Goal: Information Seeking & Learning: Learn about a topic

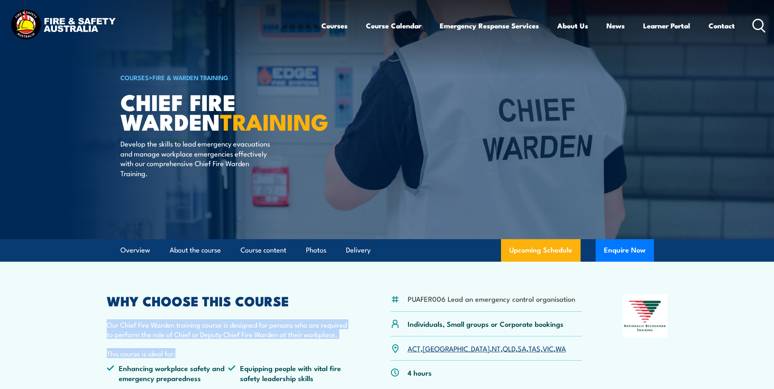
drag, startPoint x: 141, startPoint y: 334, endPoint x: 236, endPoint y: 339, distance: 95.6
click at [236, 339] on div "WHY CHOOSE THIS COURSE Our Chief Fire Warden training course is designed for pe…" at bounding box center [229, 354] width 244 height 120
drag, startPoint x: 236, startPoint y: 339, endPoint x: 221, endPoint y: 347, distance: 16.8
click at [221, 347] on div "WHY CHOOSE THIS COURSE Our Chief Fire Warden training course is designed for pe…" at bounding box center [229, 354] width 244 height 120
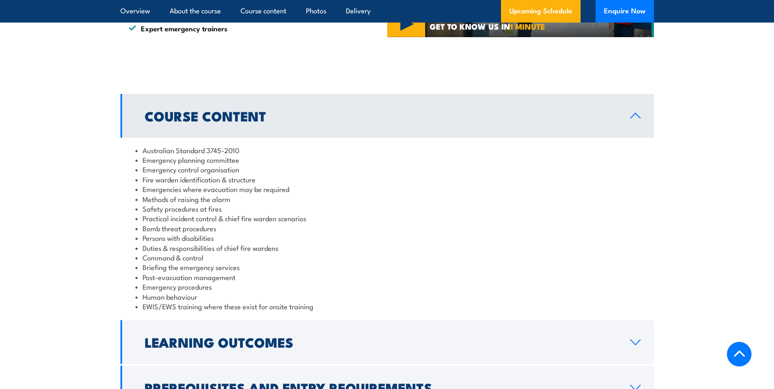
scroll to position [764, 0]
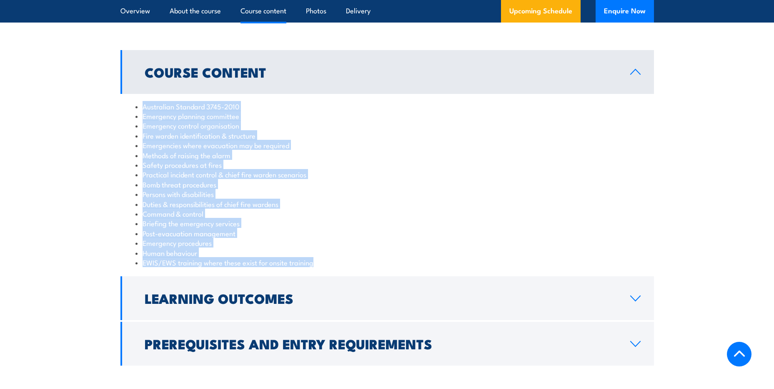
drag, startPoint x: 143, startPoint y: 108, endPoint x: 327, endPoint y: 264, distance: 240.8
click at [327, 264] on ul "Australian Standard 3745-2010 Emergency planning committee Emergency control or…" at bounding box center [388, 184] width 504 height 166
drag, startPoint x: 327, startPoint y: 264, endPoint x: 255, endPoint y: 243, distance: 74.7
click at [255, 243] on li "Emergency procedures" at bounding box center [388, 243] width 504 height 10
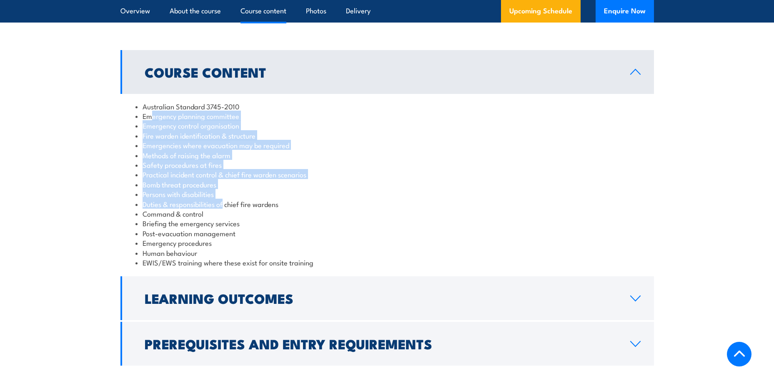
drag, startPoint x: 162, startPoint y: 126, endPoint x: 223, endPoint y: 204, distance: 99.6
click at [223, 204] on ul "Australian Standard 3745-2010 Emergency planning committee Emergency control or…" at bounding box center [388, 184] width 504 height 166
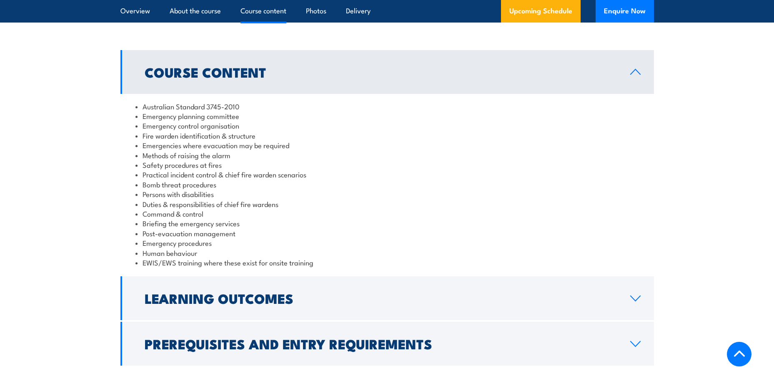
drag, startPoint x: 223, startPoint y: 204, endPoint x: 238, endPoint y: 212, distance: 16.4
click at [238, 212] on li "Command & control" at bounding box center [388, 214] width 504 height 10
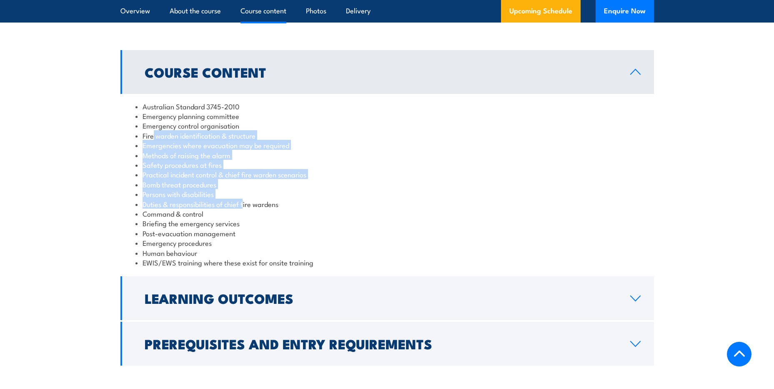
drag, startPoint x: 152, startPoint y: 138, endPoint x: 248, endPoint y: 206, distance: 117.6
click at [248, 206] on ul "Australian Standard 3745-2010 Emergency planning committee Emergency control or…" at bounding box center [388, 184] width 504 height 166
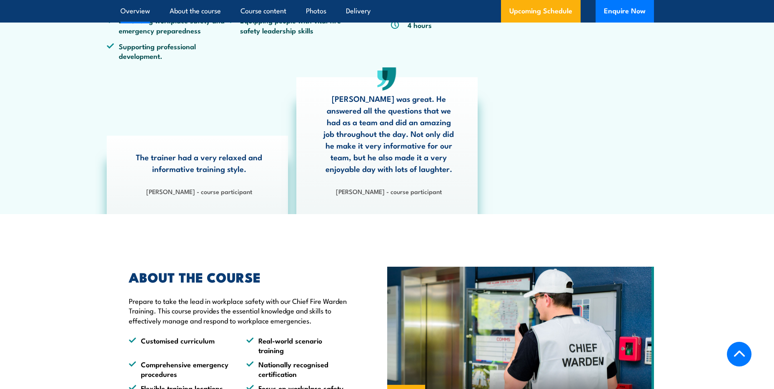
scroll to position [0, 0]
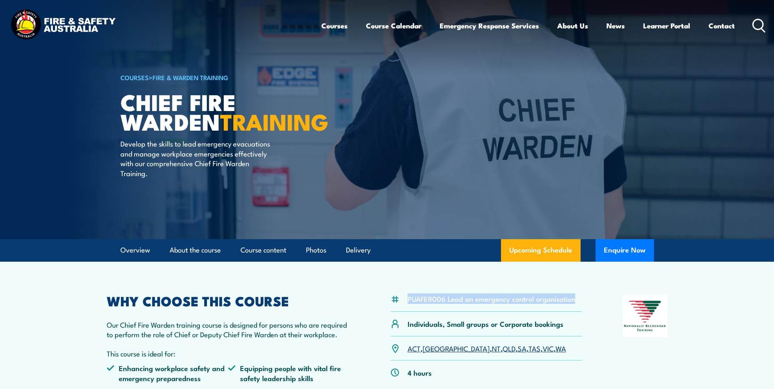
drag, startPoint x: 407, startPoint y: 299, endPoint x: 582, endPoint y: 307, distance: 175.4
click at [582, 307] on div "PUAFER006 Lead an emergency control organisation" at bounding box center [487, 302] width 192 height 17
drag, startPoint x: 582, startPoint y: 307, endPoint x: 530, endPoint y: 293, distance: 54.1
click at [458, 304] on div "PUAFER006 Lead an emergency control organisation" at bounding box center [487, 302] width 192 height 17
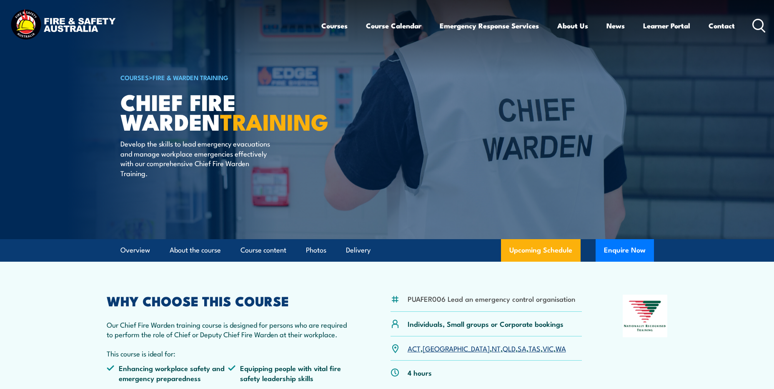
click at [527, 301] on li "PUAFER006 Lead an emergency control organisation" at bounding box center [492, 299] width 168 height 10
drag, startPoint x: 571, startPoint y: 299, endPoint x: 375, endPoint y: 297, distance: 196.0
click at [375, 297] on div "PUAFER006 Lead an emergency control organisation Individuals, Small groups or C…" at bounding box center [387, 354] width 561 height 120
drag, startPoint x: 375, startPoint y: 297, endPoint x: 437, endPoint y: 328, distance: 69.2
click at [437, 328] on p "Individuals, Small groups or Corporate bookings" at bounding box center [486, 324] width 156 height 10
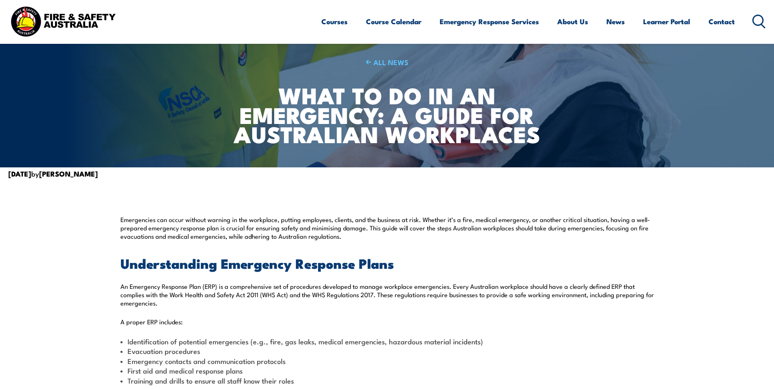
scroll to position [104, 0]
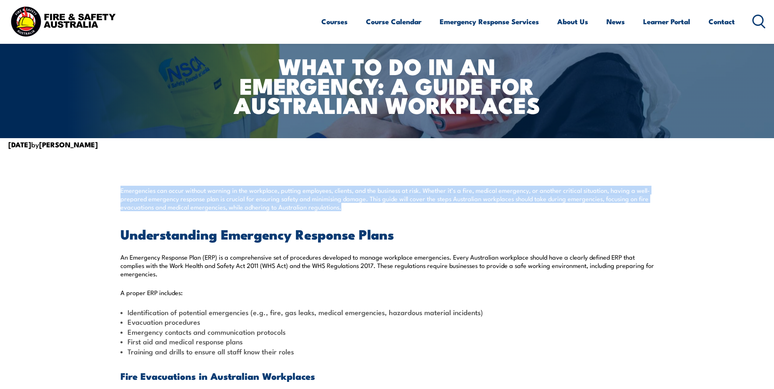
drag, startPoint x: 121, startPoint y: 188, endPoint x: 358, endPoint y: 207, distance: 237.3
click at [358, 207] on p "Emergencies can occur without warning in the workplace, putting employees, clie…" at bounding box center [388, 198] width 534 height 25
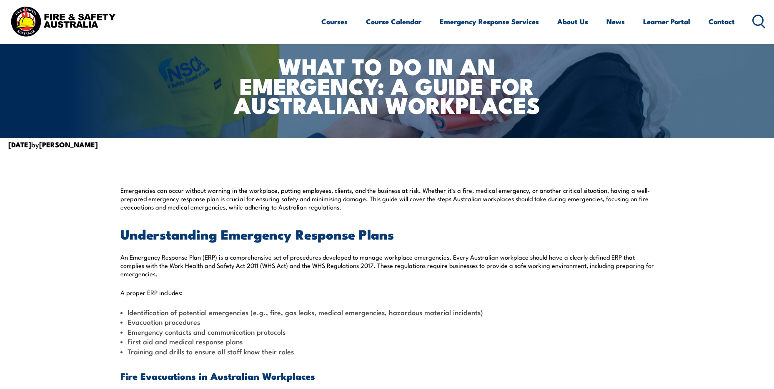
drag, startPoint x: 358, startPoint y: 207, endPoint x: 354, endPoint y: 212, distance: 5.7
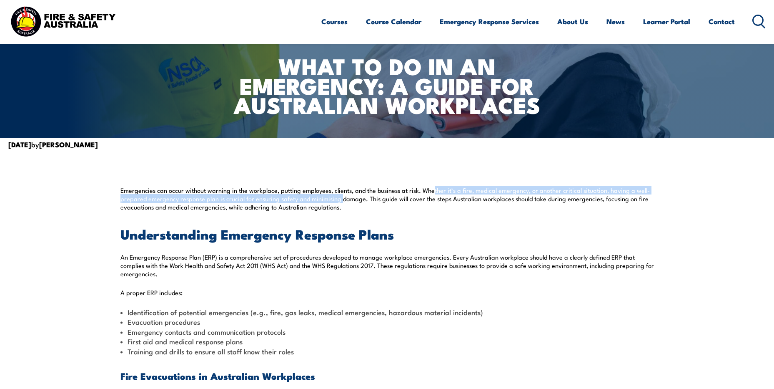
drag, startPoint x: 339, startPoint y: 195, endPoint x: 431, endPoint y: 193, distance: 91.8
click at [431, 193] on p "Emergencies can occur without warning in the workplace, putting employees, clie…" at bounding box center [388, 198] width 534 height 25
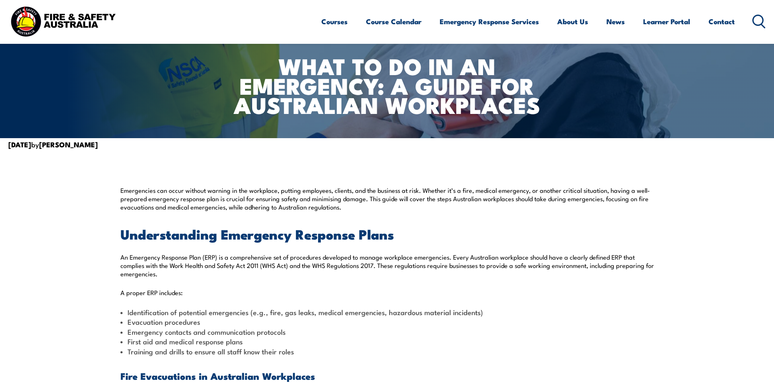
drag, startPoint x: 431, startPoint y: 193, endPoint x: 439, endPoint y: 209, distance: 18.1
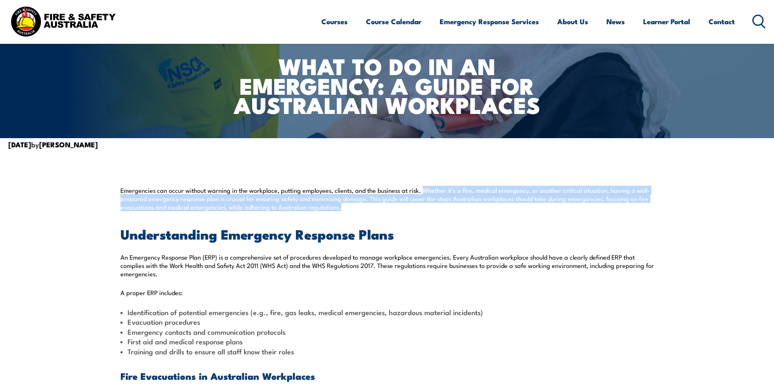
drag, startPoint x: 422, startPoint y: 189, endPoint x: 486, endPoint y: 205, distance: 66.2
click at [486, 205] on p "Emergencies can occur without warning in the workplace, putting employees, clie…" at bounding box center [388, 198] width 534 height 25
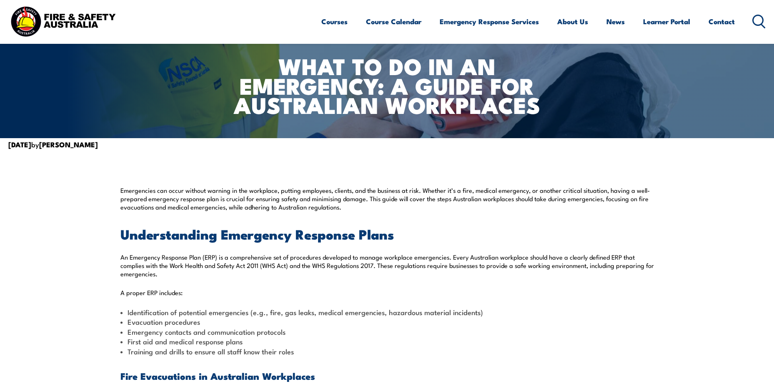
drag, startPoint x: 486, startPoint y: 205, endPoint x: 477, endPoint y: 219, distance: 16.7
click at [243, 257] on p "An Emergency Response Plan (ERP) is a comprehensive set of procedures developed…" at bounding box center [388, 265] width 534 height 25
drag, startPoint x: 243, startPoint y: 257, endPoint x: 322, endPoint y: 254, distance: 79.3
click at [322, 257] on p "An Emergency Response Plan (ERP) is a comprehensive set of procedures developed…" at bounding box center [388, 265] width 534 height 25
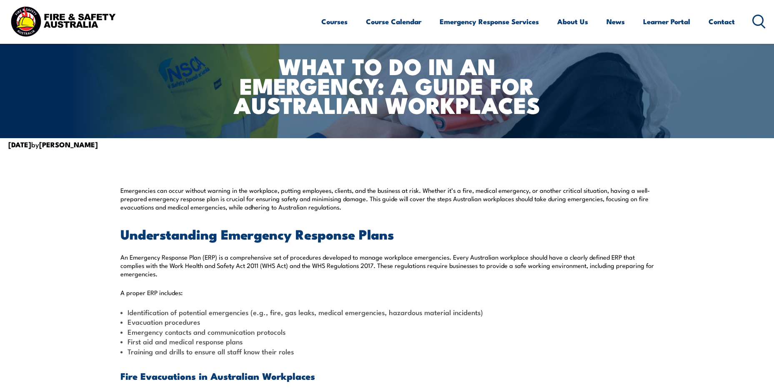
click at [362, 258] on p "An Emergency Response Plan (ERP) is a comprehensive set of procedures developed…" at bounding box center [388, 265] width 534 height 25
drag, startPoint x: 362, startPoint y: 258, endPoint x: 439, endPoint y: 253, distance: 77.3
click at [439, 253] on p "An Emergency Response Plan (ERP) is a comprehensive set of procedures developed…" at bounding box center [388, 265] width 534 height 25
drag, startPoint x: 439, startPoint y: 253, endPoint x: 475, endPoint y: 256, distance: 36.4
click at [460, 255] on p "An Emergency Response Plan (ERP) is a comprehensive set of procedures developed…" at bounding box center [388, 265] width 534 height 25
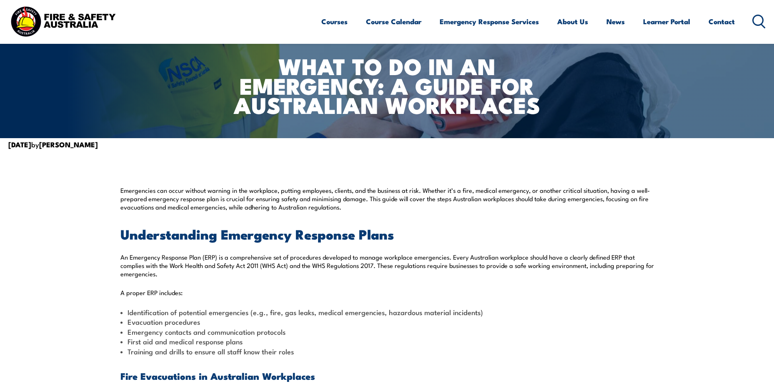
click at [639, 262] on p "An Emergency Response Plan (ERP) is a comprehensive set of procedures developed…" at bounding box center [388, 265] width 534 height 25
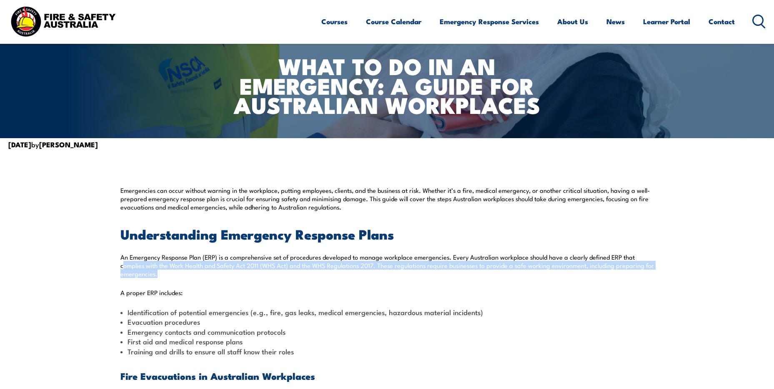
drag, startPoint x: 124, startPoint y: 264, endPoint x: 168, endPoint y: 274, distance: 45.2
click at [168, 274] on p "An Emergency Response Plan (ERP) is a comprehensive set of procedures developed…" at bounding box center [388, 265] width 534 height 25
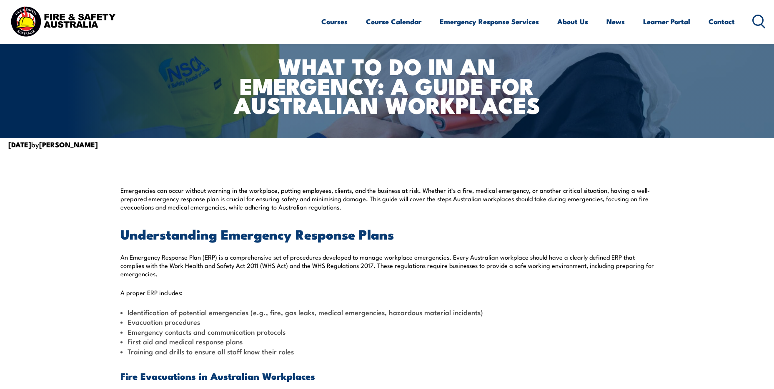
drag, startPoint x: 168, startPoint y: 274, endPoint x: 364, endPoint y: 283, distance: 196.2
drag, startPoint x: 400, startPoint y: 267, endPoint x: 405, endPoint y: 267, distance: 4.6
click at [401, 267] on p "An Emergency Response Plan (ERP) is a comprehensive set of procedures developed…" at bounding box center [388, 265] width 534 height 25
click at [488, 267] on p "An Emergency Response Plan (ERP) is a comprehensive set of procedures developed…" at bounding box center [388, 265] width 534 height 25
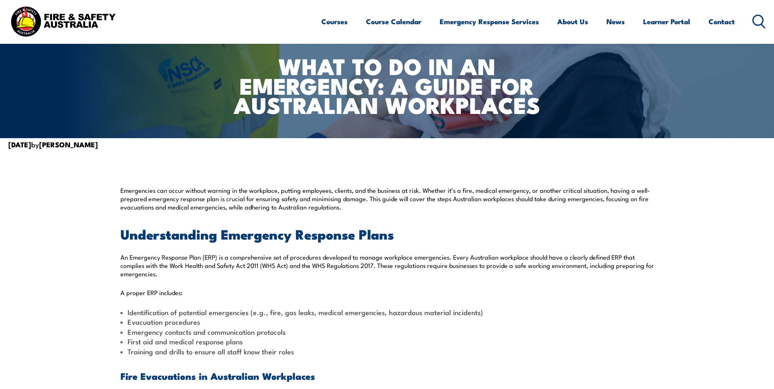
drag, startPoint x: 549, startPoint y: 267, endPoint x: 554, endPoint y: 268, distance: 5.0
click at [552, 267] on p "An Emergency Response Plan (ERP) is a comprehensive set of procedures developed…" at bounding box center [388, 265] width 534 height 25
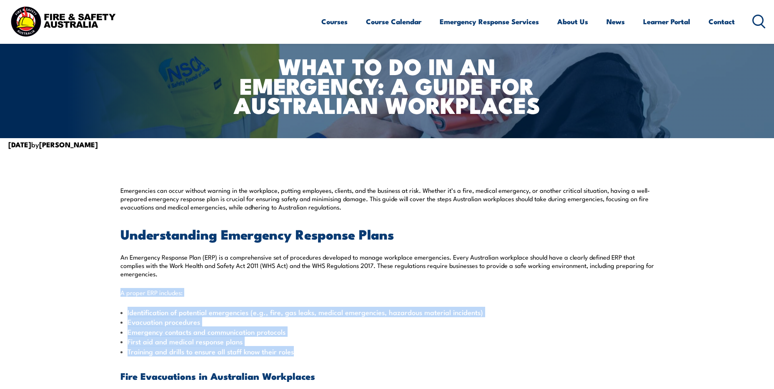
drag, startPoint x: 111, startPoint y: 279, endPoint x: 324, endPoint y: 354, distance: 226.7
drag, startPoint x: 324, startPoint y: 354, endPoint x: 189, endPoint y: 344, distance: 135.9
click at [189, 344] on li "First aid and medical response plans" at bounding box center [388, 341] width 534 height 10
drag, startPoint x: 303, startPoint y: 352, endPoint x: 110, endPoint y: 314, distance: 196.5
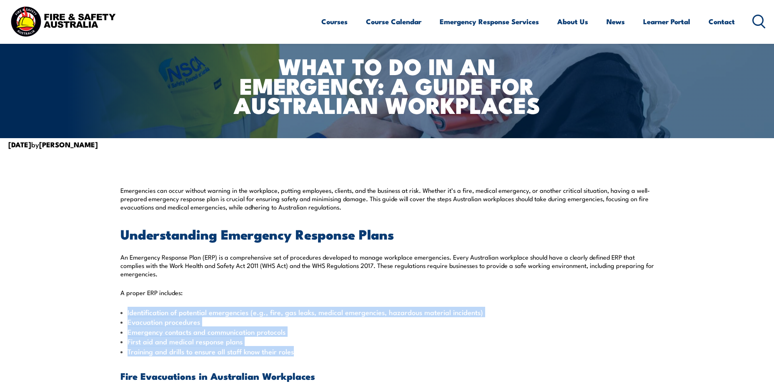
drag, startPoint x: 110, startPoint y: 314, endPoint x: 214, endPoint y: 348, distance: 109.5
click at [213, 348] on li "Training and drills to ensure all staff know their roles" at bounding box center [388, 351] width 534 height 10
click at [356, 338] on li "First aid and medical response plans" at bounding box center [388, 341] width 534 height 10
click at [327, 337] on li "First aid and medical response plans" at bounding box center [388, 341] width 534 height 10
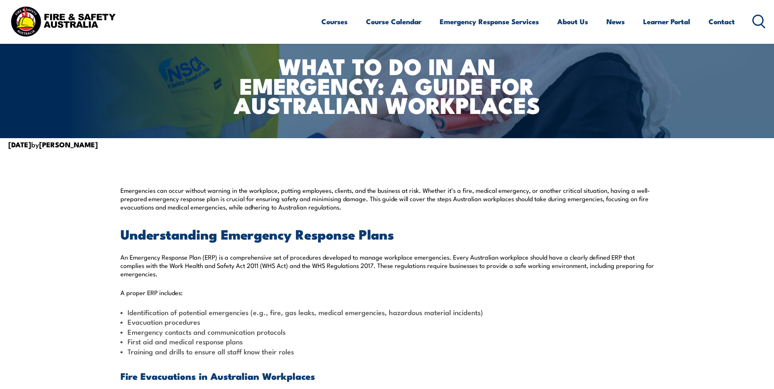
scroll to position [312, 0]
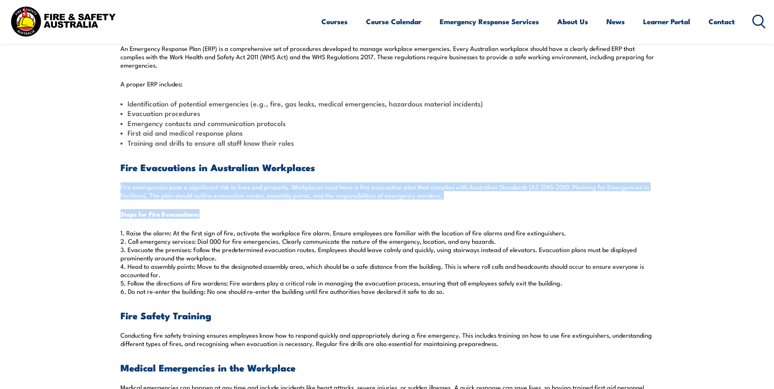
drag, startPoint x: 119, startPoint y: 186, endPoint x: 474, endPoint y: 201, distance: 355.6
drag, startPoint x: 474, startPoint y: 201, endPoint x: 440, endPoint y: 202, distance: 33.8
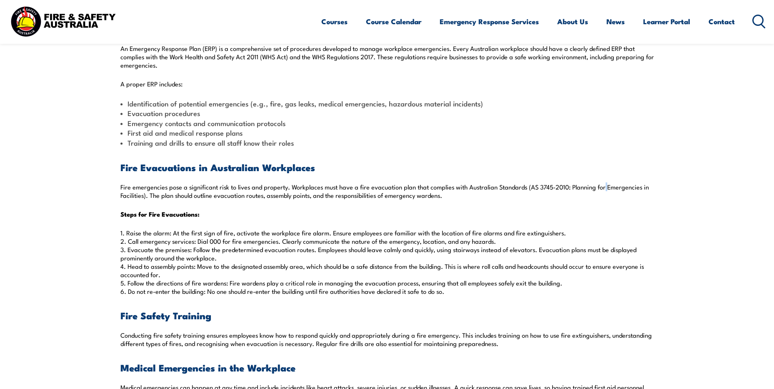
click at [601, 191] on p "Fire emergencies pose a significant risk to lives and property. Workplaces must…" at bounding box center [388, 191] width 534 height 17
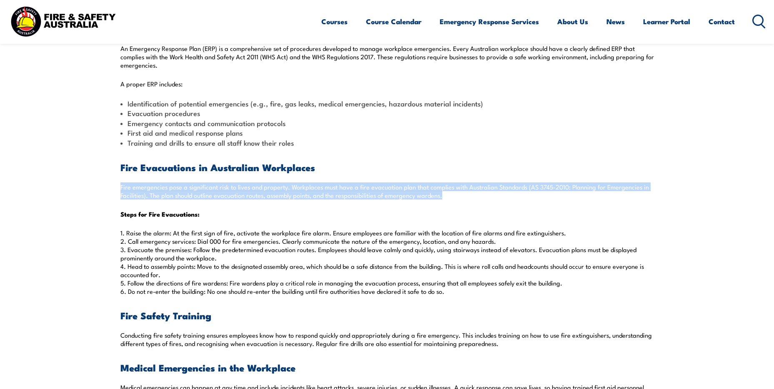
drag, startPoint x: 117, startPoint y: 184, endPoint x: 456, endPoint y: 196, distance: 339.2
drag, startPoint x: 456, startPoint y: 196, endPoint x: 277, endPoint y: 199, distance: 178.9
click at [277, 199] on p "Fire emergencies pose a significant risk to lives and property. Workplaces must…" at bounding box center [388, 191] width 534 height 17
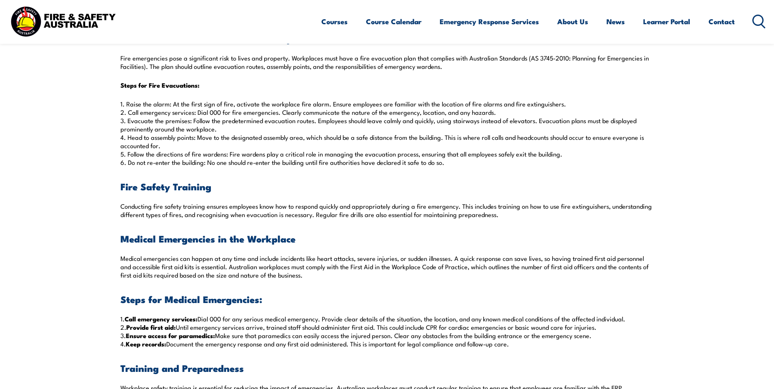
scroll to position [520, 0]
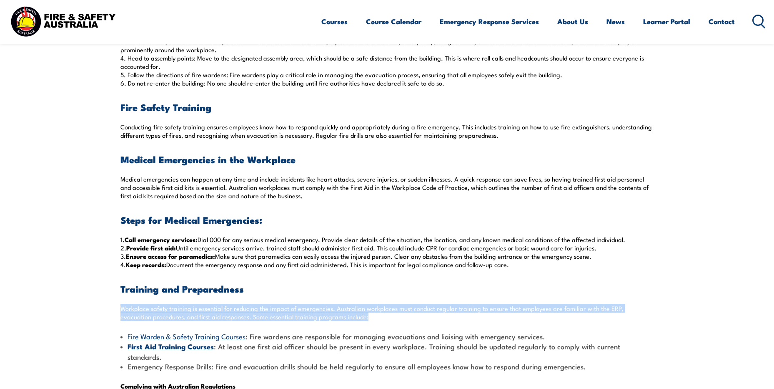
drag, startPoint x: 120, startPoint y: 310, endPoint x: 355, endPoint y: 314, distance: 234.8
click at [355, 314] on p "Workplace safety training is essential for reducing the impact of emergencies. …" at bounding box center [388, 312] width 534 height 17
drag, startPoint x: 355, startPoint y: 314, endPoint x: 445, endPoint y: 319, distance: 90.7
click at [445, 319] on p "Workplace safety training is essential for reducing the impact of emergencies. …" at bounding box center [388, 312] width 534 height 17
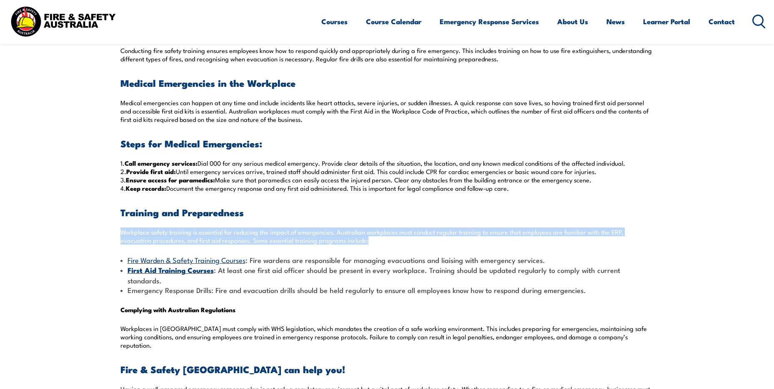
scroll to position [660, 0]
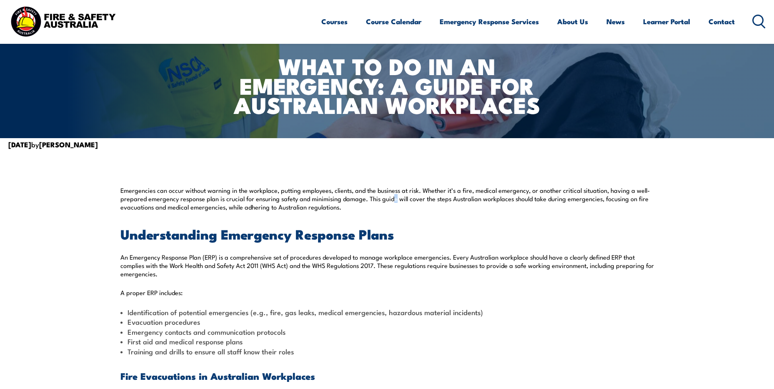
click at [393, 202] on p "Emergencies can occur without warning in the workplace, putting employees, clie…" at bounding box center [388, 198] width 534 height 25
click at [568, 194] on p "Emergencies can occur without warning in the workplace, putting employees, clie…" at bounding box center [388, 198] width 534 height 25
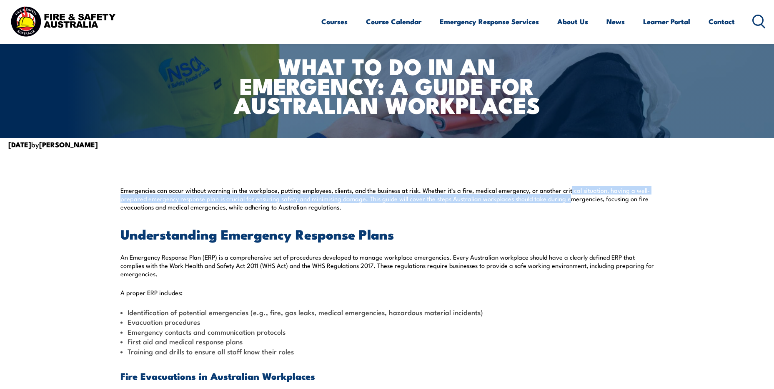
drag, startPoint x: 568, startPoint y: 194, endPoint x: 421, endPoint y: 201, distance: 147.3
click at [421, 201] on p "Emergencies can occur without warning in the workplace, putting employees, clie…" at bounding box center [388, 198] width 534 height 25
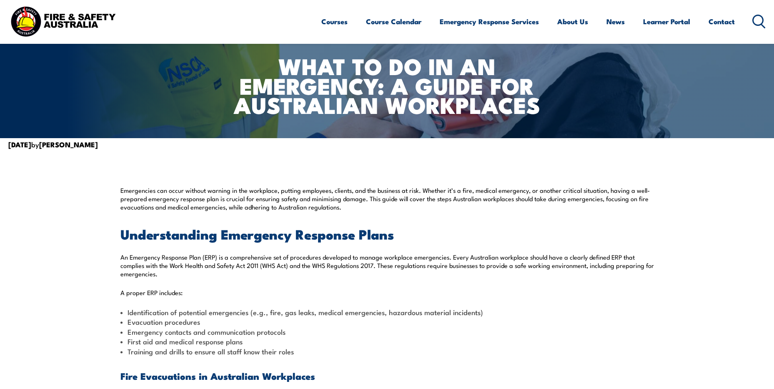
click at [448, 256] on p "An Emergency Response Plan (ERP) is a comprehensive set of procedures developed…" at bounding box center [388, 265] width 534 height 25
click at [363, 257] on p "An Emergency Response Plan (ERP) is a comprehensive set of procedures developed…" at bounding box center [388, 265] width 534 height 25
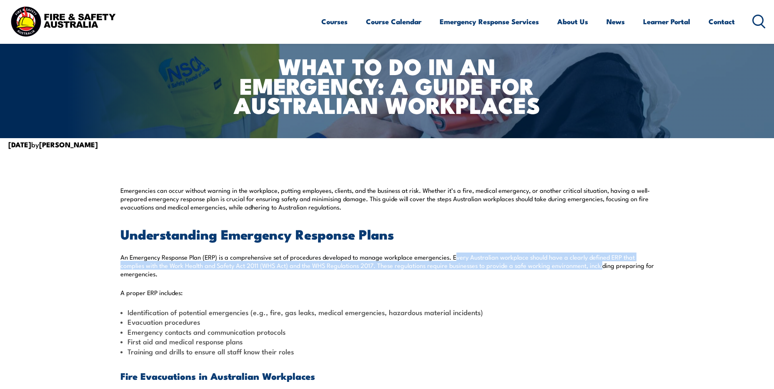
drag, startPoint x: 453, startPoint y: 258, endPoint x: 600, endPoint y: 265, distance: 147.0
click at [600, 265] on p "An Emergency Response Plan (ERP) is a comprehensive set of procedures developed…" at bounding box center [388, 265] width 534 height 25
drag, startPoint x: 600, startPoint y: 265, endPoint x: 583, endPoint y: 265, distance: 17.5
click at [583, 265] on p "An Emergency Response Plan (ERP) is a comprehensive set of procedures developed…" at bounding box center [388, 265] width 534 height 25
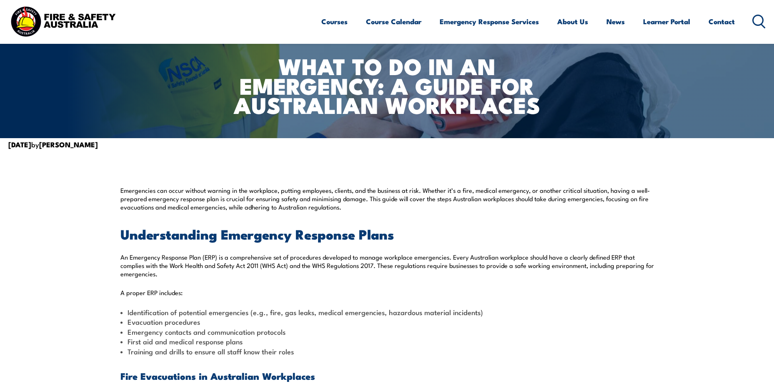
click at [448, 201] on p "Emergencies can occur without warning in the workplace, putting employees, clie…" at bounding box center [388, 198] width 534 height 25
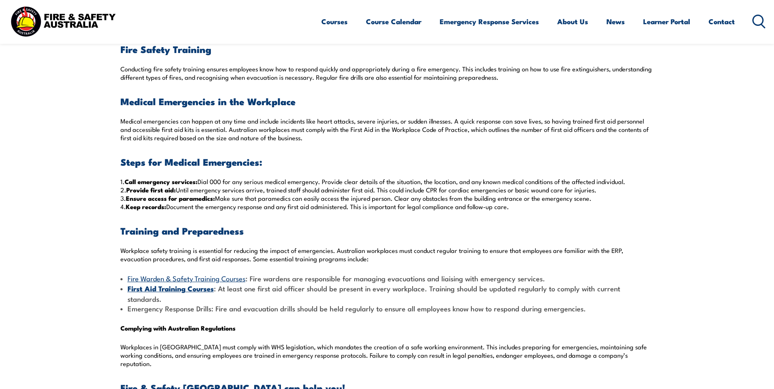
scroll to position [590, 0]
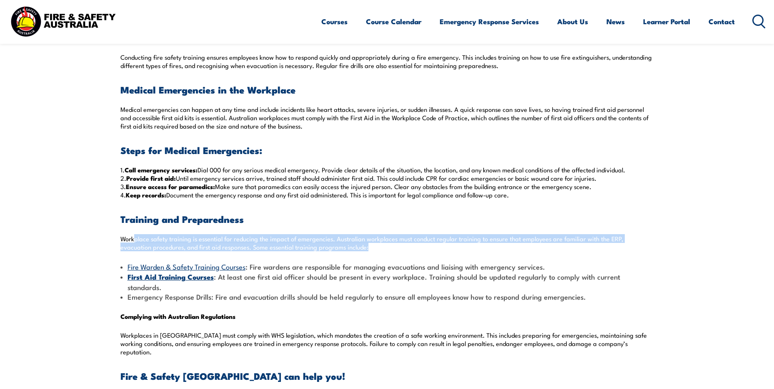
drag, startPoint x: 133, startPoint y: 238, endPoint x: 334, endPoint y: 248, distance: 201.2
click at [334, 248] on p "Workplace safety training is essential for reducing the impact of emergencies. …" at bounding box center [388, 242] width 534 height 17
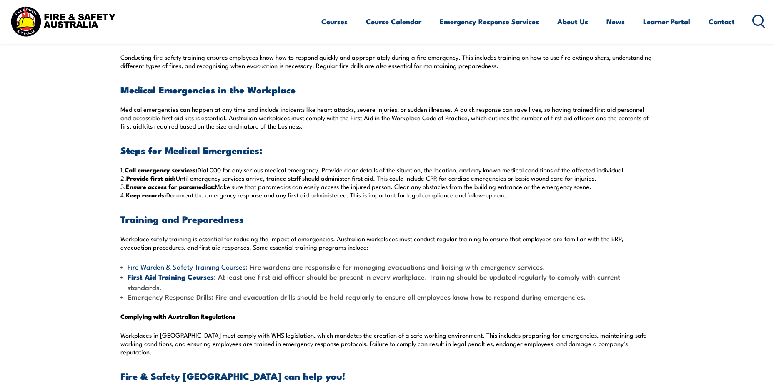
click at [165, 254] on div "Emergencies can occur without warning in the workplace, putting employees, clie…" at bounding box center [388, 179] width 534 height 959
click at [298, 245] on p "Workplace safety training is essential for reducing the impact of emergencies. …" at bounding box center [388, 242] width 534 height 17
click at [366, 249] on p "Workplace safety training is essential for reducing the impact of emergencies. …" at bounding box center [388, 242] width 534 height 17
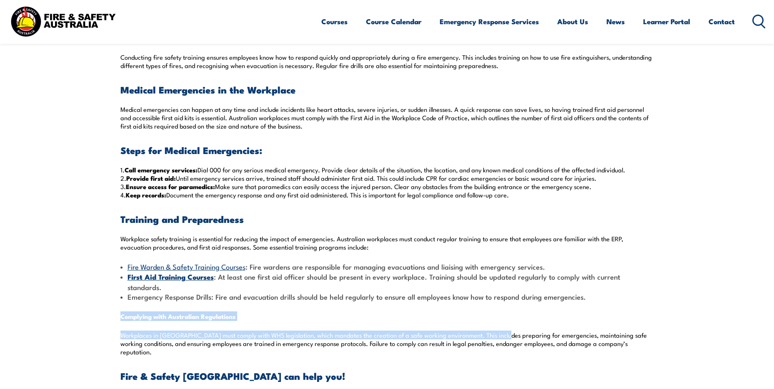
drag, startPoint x: 120, startPoint y: 310, endPoint x: 497, endPoint y: 329, distance: 377.4
click at [497, 329] on section "Emergencies can occur without warning in the workplace, putting employees, clie…" at bounding box center [387, 179] width 774 height 1030
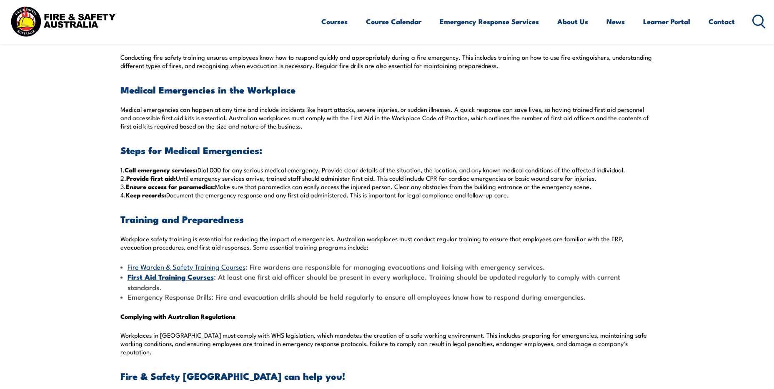
drag, startPoint x: 497, startPoint y: 329, endPoint x: 479, endPoint y: 346, distance: 24.5
click at [475, 344] on div "Emergencies can occur without warning in the workplace, putting employees, clie…" at bounding box center [388, 179] width 534 height 959
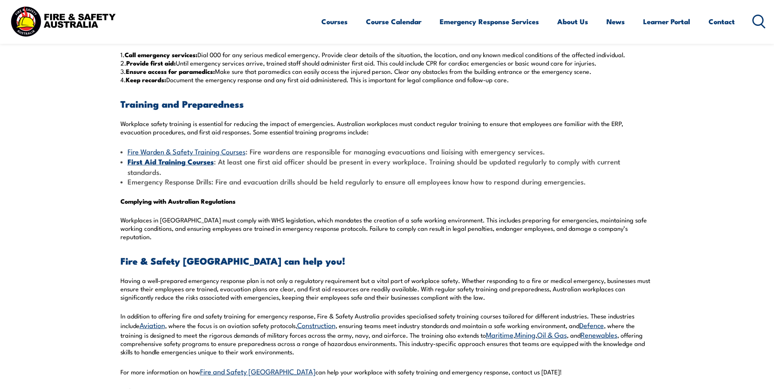
scroll to position [799, 0]
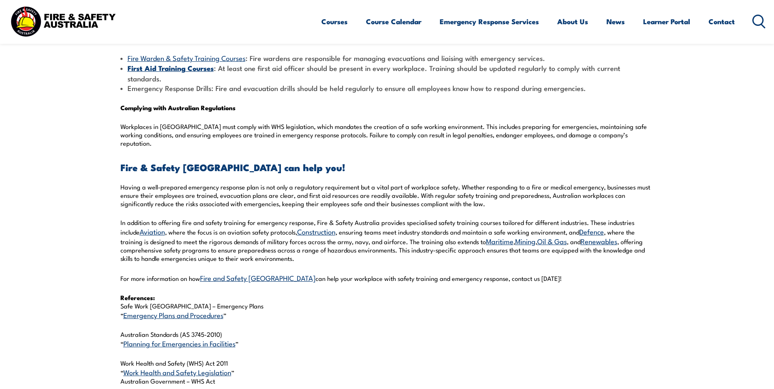
click at [229, 183] on p "Having a well-prepared emergency response plan is not only a regulatory require…" at bounding box center [388, 195] width 534 height 25
click at [293, 183] on p "Having a well-prepared emergency response plan is not only a regulatory require…" at bounding box center [388, 195] width 534 height 25
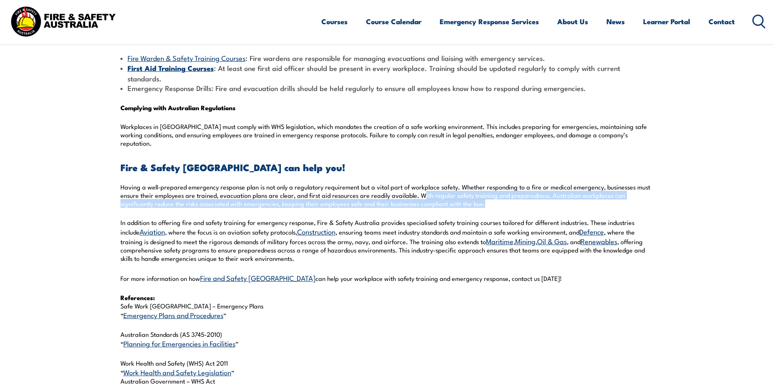
drag, startPoint x: 476, startPoint y: 185, endPoint x: 420, endPoint y: 176, distance: 57.0
click at [420, 183] on p "Having a well-prepared emergency response plan is not only a regulatory require…" at bounding box center [388, 195] width 534 height 25
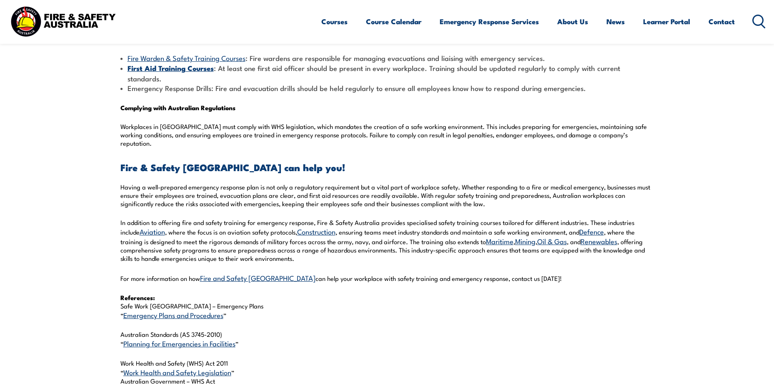
drag, startPoint x: 420, startPoint y: 176, endPoint x: 531, endPoint y: 193, distance: 112.6
drag, startPoint x: 120, startPoint y: 203, endPoint x: 362, endPoint y: 206, distance: 241.9
click at [362, 218] on p "In addition to offering fire and safety training for emergency response, Fire &…" at bounding box center [388, 240] width 534 height 45
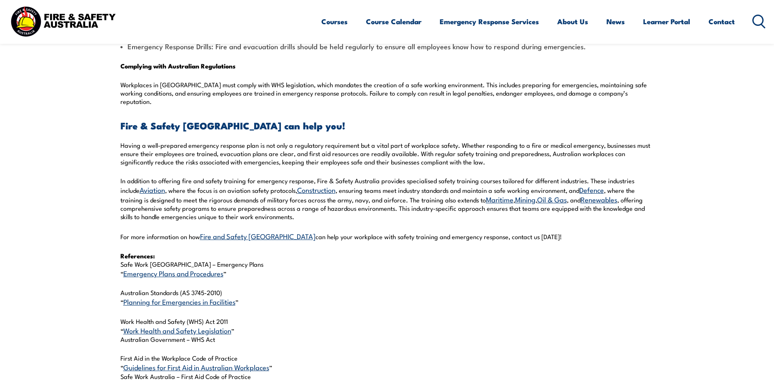
scroll to position [868, 0]
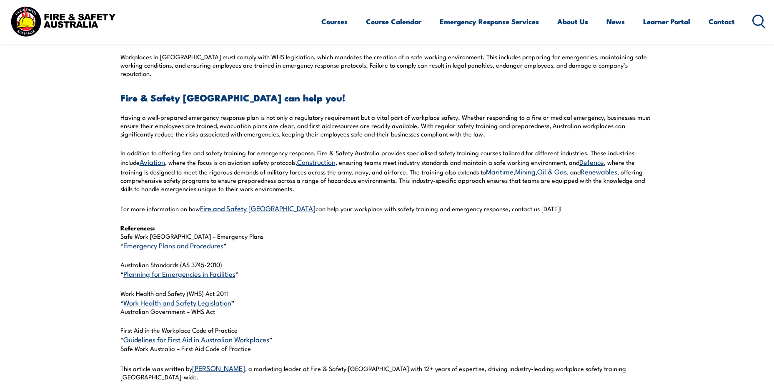
click at [192, 268] on link "Planning for Emergencies in Facilities" at bounding box center [179, 273] width 112 height 10
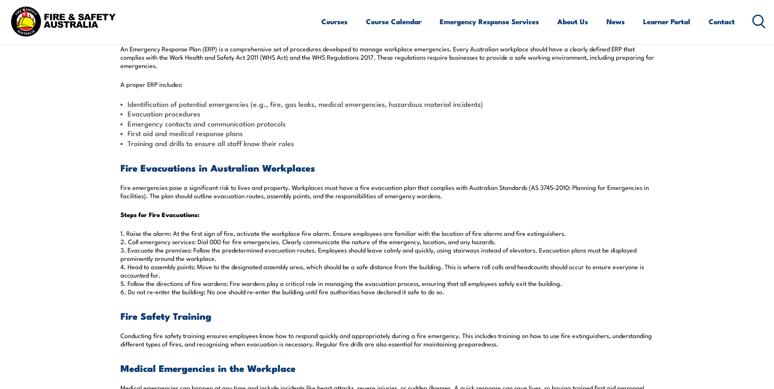
scroll to position [0, 0]
